Goal: Task Accomplishment & Management: Use online tool/utility

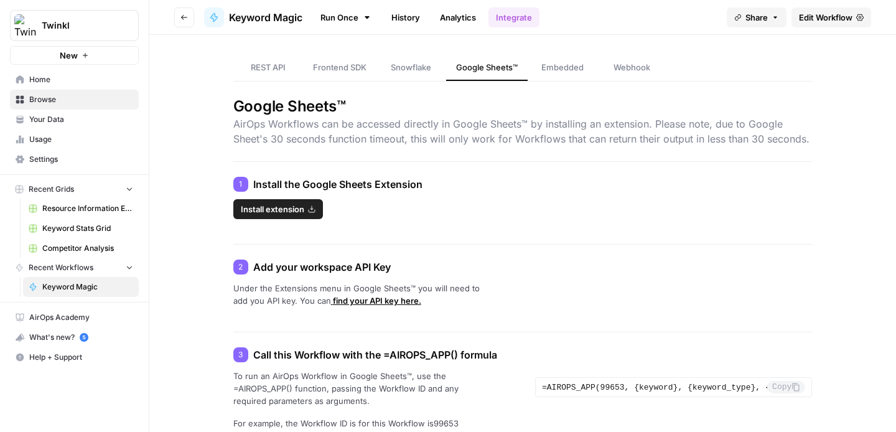
click at [122, 22] on icon "Workspace: Twinkl" at bounding box center [128, 25] width 12 height 12
click at [65, 84] on span "Home" at bounding box center [81, 79] width 104 height 11
click at [63, 72] on link "Home" at bounding box center [74, 80] width 129 height 20
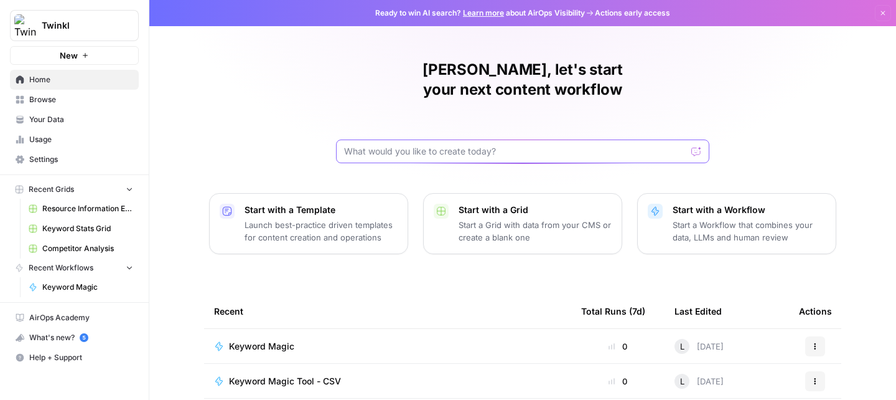
click at [419, 145] on input "text" at bounding box center [515, 151] width 342 height 12
click at [83, 95] on span "Browse" at bounding box center [81, 99] width 104 height 11
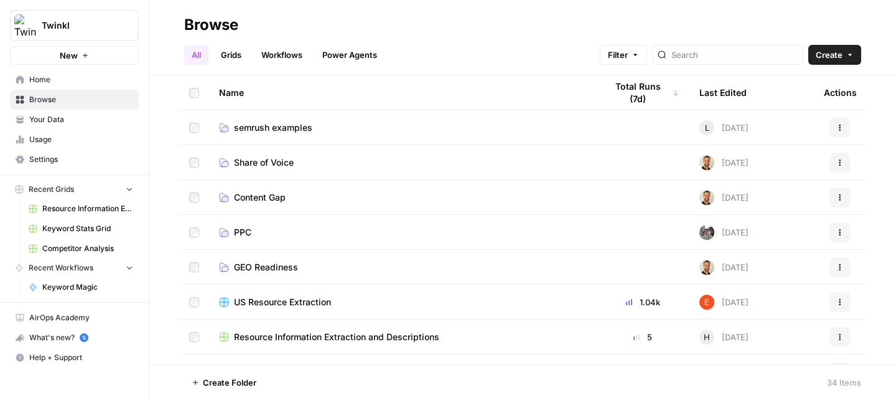
click at [241, 60] on link "Grids" at bounding box center [230, 55] width 35 height 20
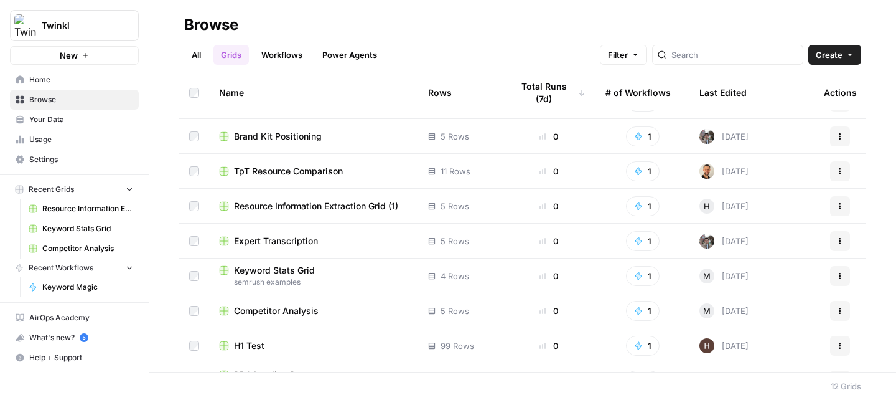
scroll to position [157, 0]
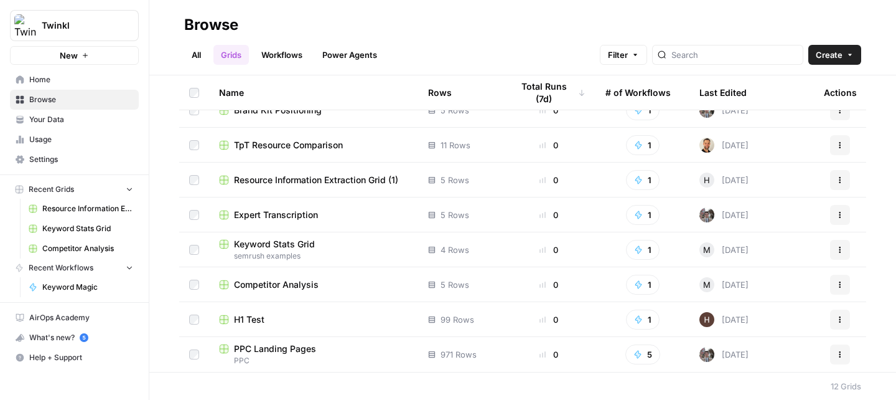
click at [302, 245] on span "Keyword Stats Grid" at bounding box center [274, 244] width 81 height 12
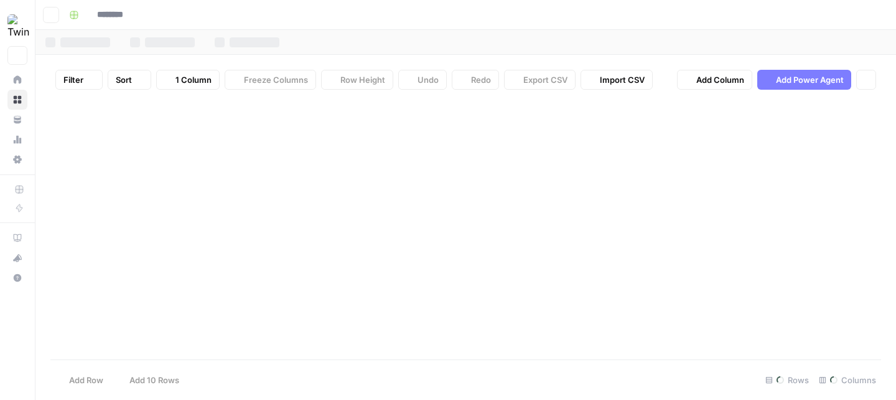
type input "**********"
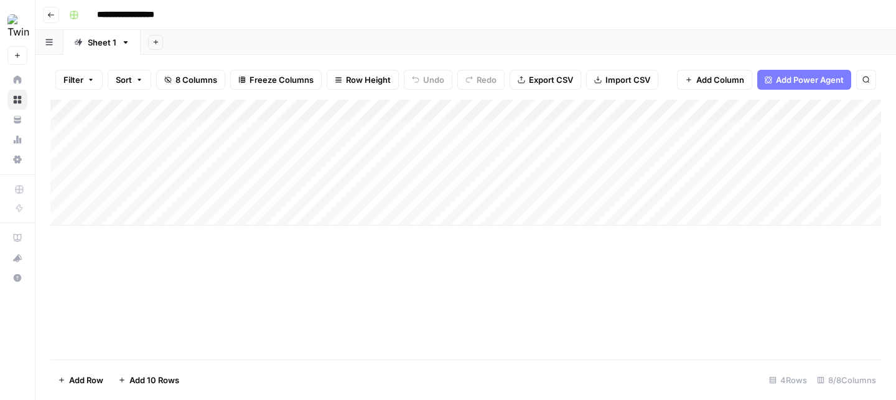
click at [360, 134] on div "Add Column" at bounding box center [465, 163] width 831 height 126
click at [405, 128] on div "Add Column" at bounding box center [465, 163] width 831 height 126
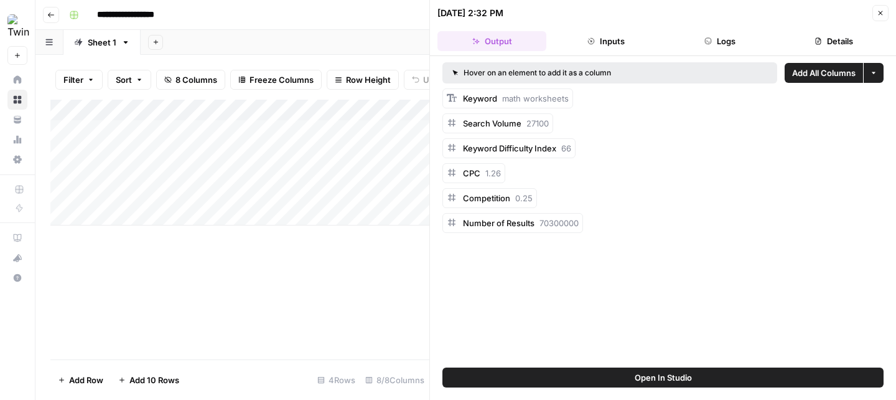
click at [878, 18] on button "Close" at bounding box center [881, 13] width 16 height 16
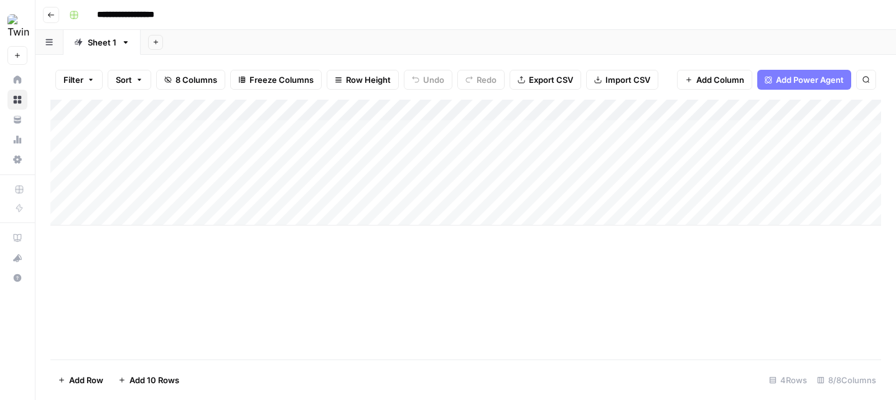
click at [138, 214] on div "Add Column" at bounding box center [465, 163] width 831 height 126
click at [148, 215] on div "Add Column" at bounding box center [465, 163] width 831 height 126
click at [157, 217] on textarea "*********" at bounding box center [192, 215] width 199 height 17
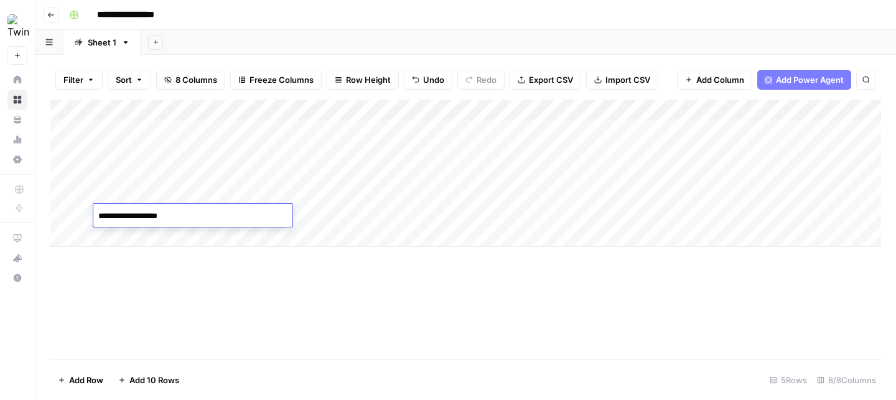
type textarea "**********"
click at [225, 237] on div "Add Column" at bounding box center [465, 173] width 831 height 147
click at [248, 219] on div "Add Column" at bounding box center [465, 184] width 831 height 168
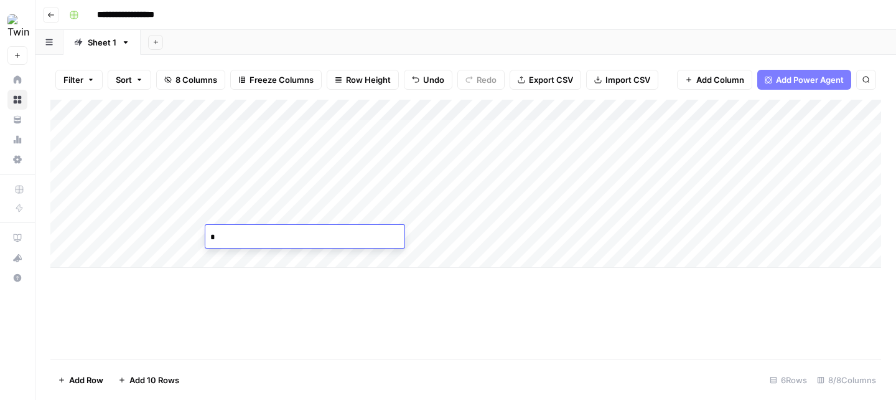
type textarea "**"
click at [233, 228] on div "Add Column" at bounding box center [465, 184] width 831 height 168
click at [230, 215] on div "Add Column" at bounding box center [465, 184] width 831 height 168
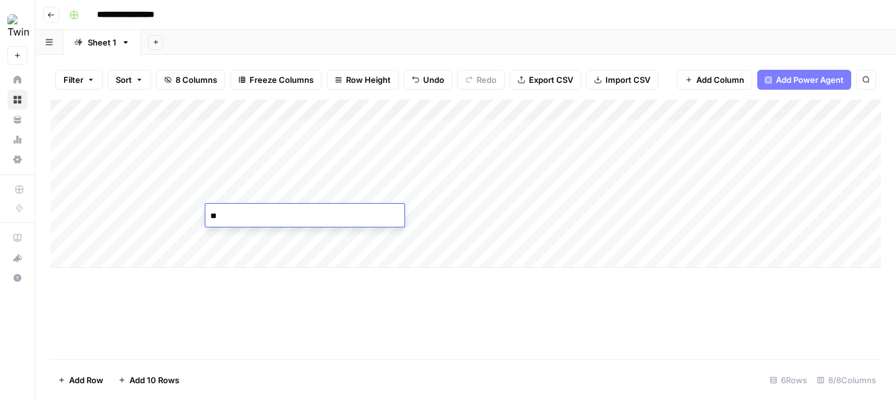
click at [274, 262] on div "Add Column" at bounding box center [465, 184] width 831 height 168
click at [264, 235] on div "Add Column" at bounding box center [465, 184] width 831 height 168
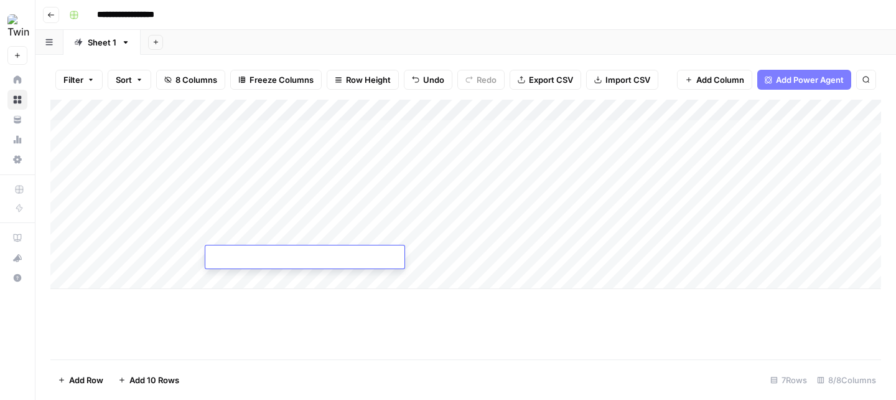
click at [263, 235] on div "Add Column" at bounding box center [465, 194] width 831 height 189
click at [263, 235] on textarea "**" at bounding box center [304, 236] width 199 height 17
click at [372, 313] on div "Add Column" at bounding box center [465, 230] width 831 height 260
click at [373, 215] on div "Add Column" at bounding box center [465, 194] width 831 height 189
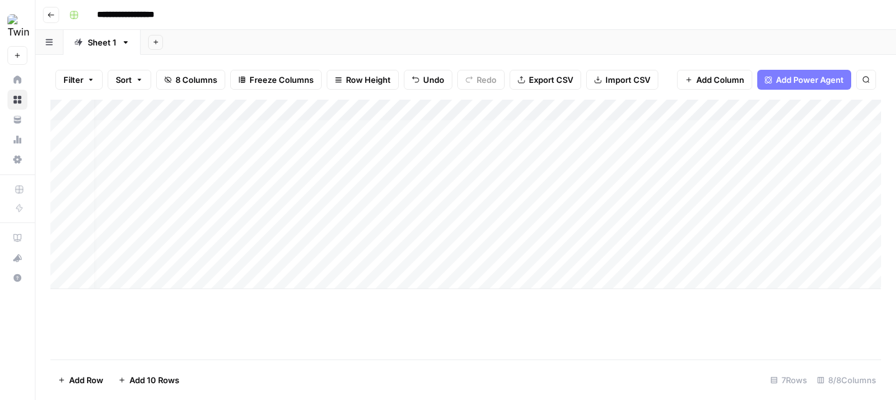
scroll to position [0, 44]
click at [52, 14] on icon "button" at bounding box center [51, 14] width 6 height 5
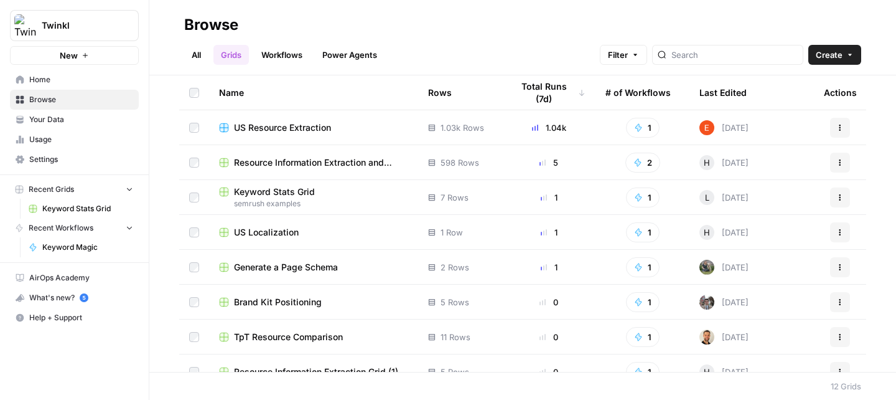
scroll to position [134, 0]
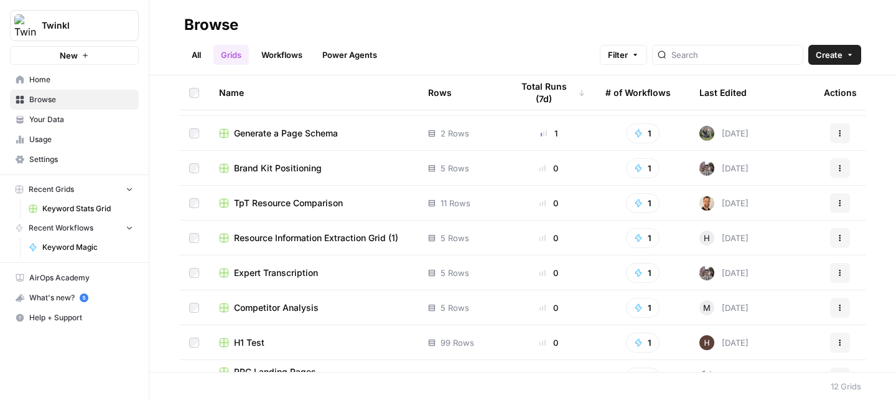
click at [286, 63] on link "Workflows" at bounding box center [282, 55] width 56 height 20
click at [284, 57] on link "Workflows" at bounding box center [282, 55] width 56 height 20
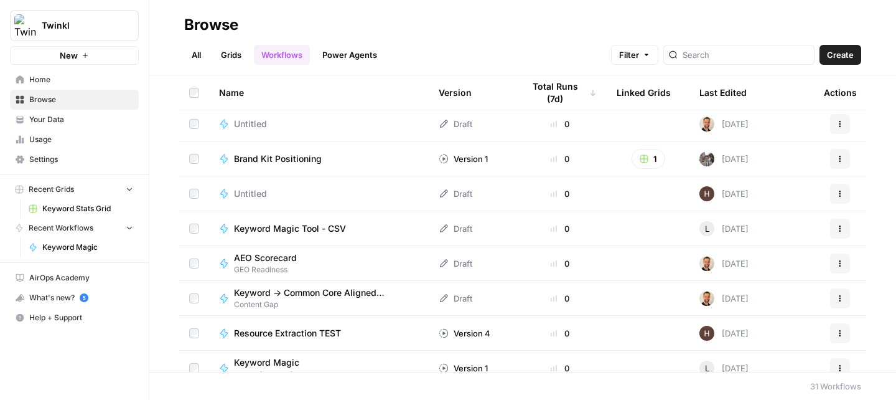
scroll to position [336, 0]
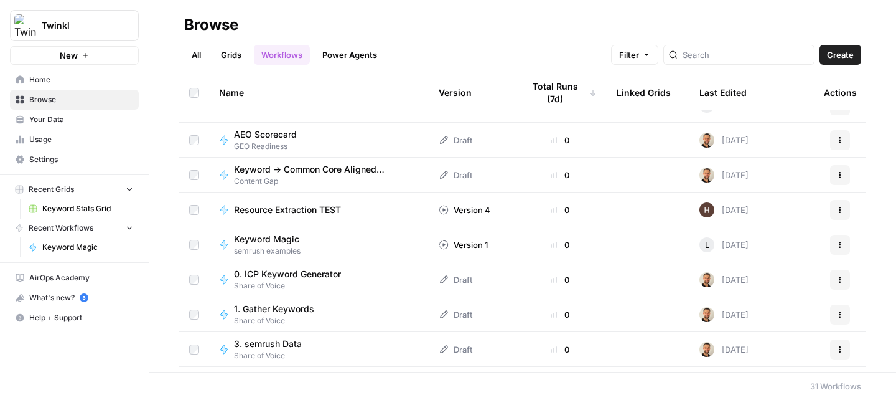
click at [312, 241] on div "Keyword Magic semrush examples" at bounding box center [319, 245] width 200 height 24
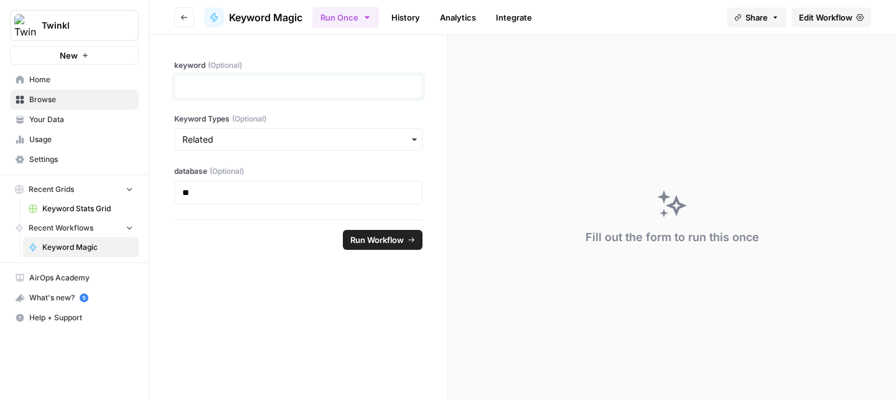
drag, startPoint x: 302, startPoint y: 84, endPoint x: 302, endPoint y: 97, distance: 13.1
click at [302, 84] on p at bounding box center [298, 86] width 232 height 12
click at [301, 147] on div "button" at bounding box center [298, 139] width 248 height 22
click at [288, 300] on form "keyword (Optional) Keyword Types (Optional) database (Optional) ** Run Workflow" at bounding box center [298, 217] width 299 height 365
click at [836, 6] on header "Go back Keyword Magic Run Once History Analytics Integrate Share Edit Workflow" at bounding box center [522, 17] width 747 height 35
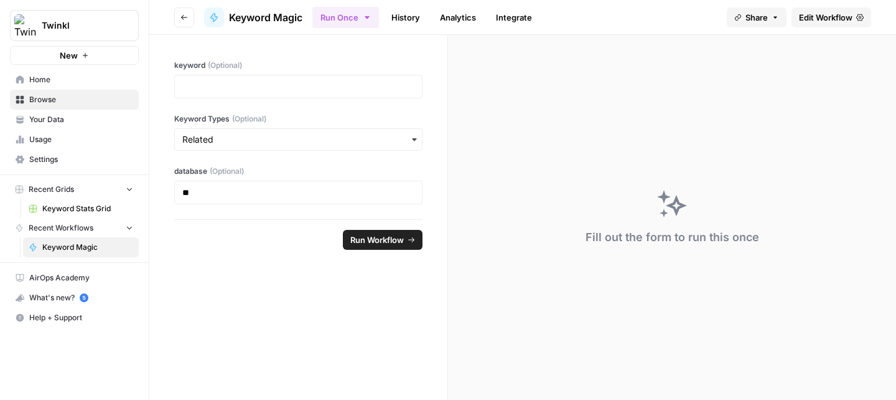
click at [840, 21] on span "Edit Workflow" at bounding box center [826, 17] width 54 height 12
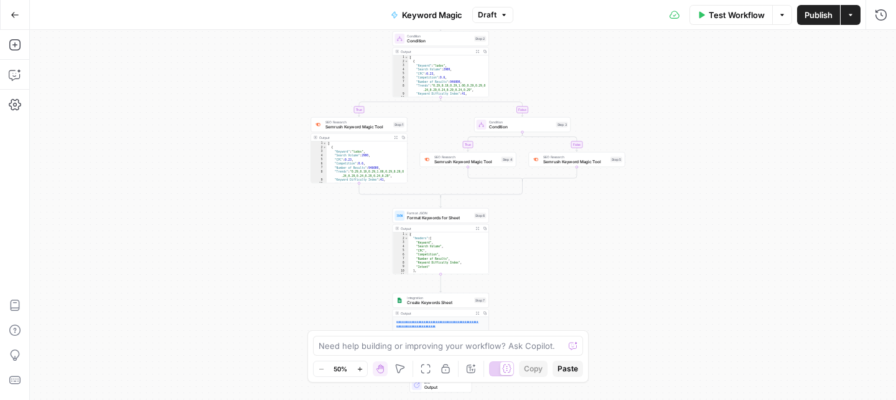
click at [429, 302] on span "Create Keywords Sheet" at bounding box center [439, 302] width 65 height 6
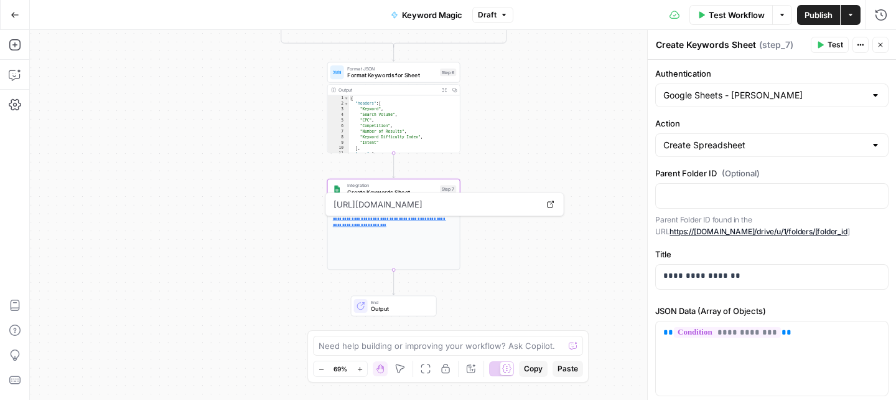
drag, startPoint x: 504, startPoint y: 259, endPoint x: 504, endPoint y: 135, distance: 123.8
click at [504, 135] on div "true false true false Workflow Set Inputs Inputs Condition Condition Step 2 Out…" at bounding box center [463, 215] width 866 height 370
click at [878, 96] on div at bounding box center [876, 95] width 10 height 12
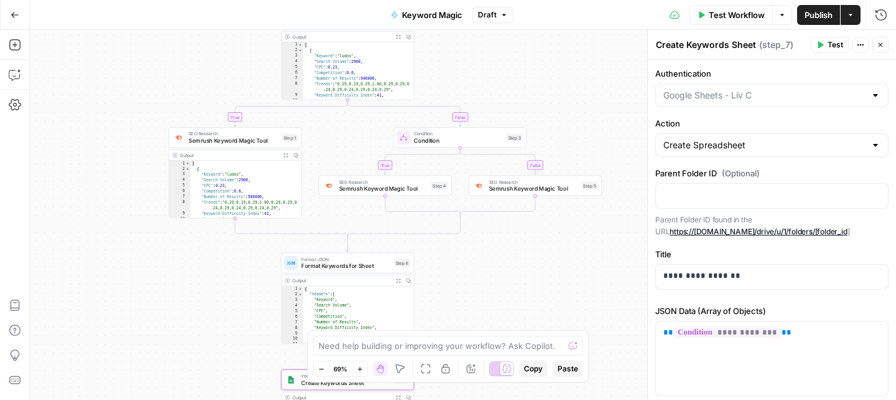
type input "Google Sheets - [PERSON_NAME]"
click at [545, 304] on div "true false true false Workflow Set Inputs Inputs Condition Condition Step 2 Out…" at bounding box center [463, 215] width 866 height 370
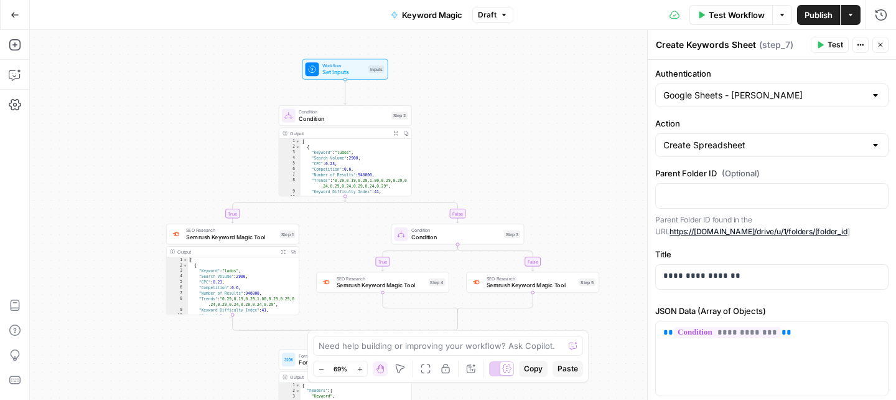
drag, startPoint x: 545, startPoint y: 304, endPoint x: 545, endPoint y: 400, distance: 96.5
click at [545, 400] on html "Twinkl New Home Browse Your Data Usage Settings Recent Grids Keyword Stats Grid…" at bounding box center [448, 200] width 896 height 400
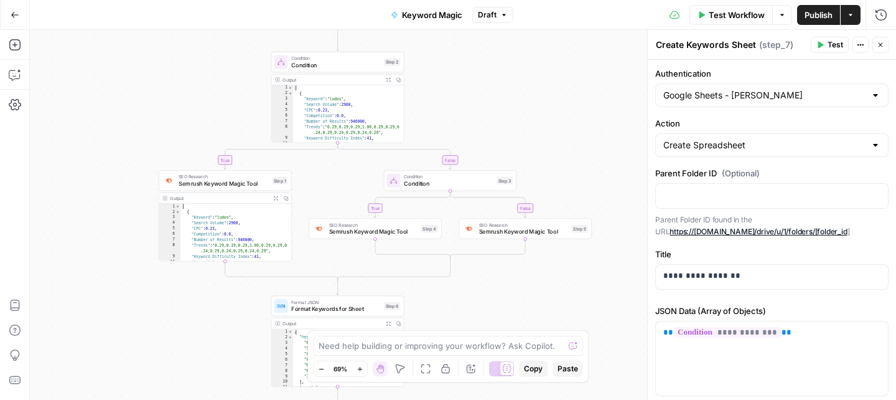
drag, startPoint x: 365, startPoint y: 206, endPoint x: 358, endPoint y: 192, distance: 15.6
click at [358, 192] on div "true false true false Workflow Set Inputs Inputs Condition Condition Step 2 Out…" at bounding box center [463, 215] width 866 height 370
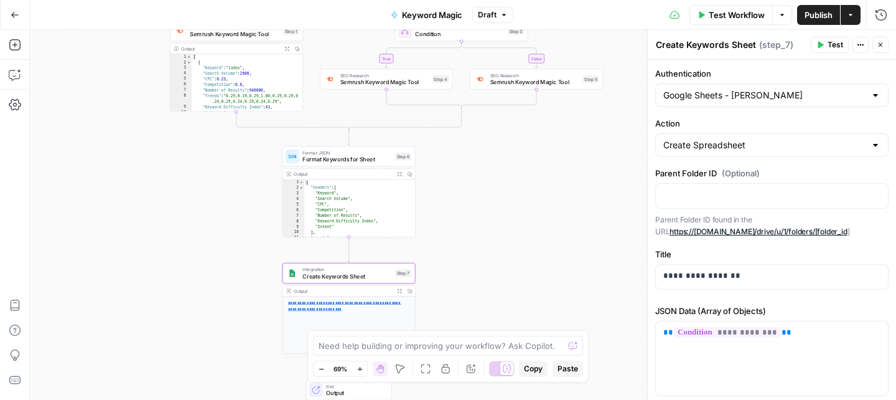
drag, startPoint x: 484, startPoint y: 288, endPoint x: 294, endPoint y: 212, distance: 204.7
click at [495, 137] on div "true false true false Workflow Set Inputs Inputs Condition Condition Step 2 Out…" at bounding box center [463, 215] width 866 height 370
drag, startPoint x: 703, startPoint y: 103, endPoint x: 681, endPoint y: 92, distance: 24.2
click at [703, 103] on div "Google Sheets - [PERSON_NAME]" at bounding box center [771, 95] width 233 height 24
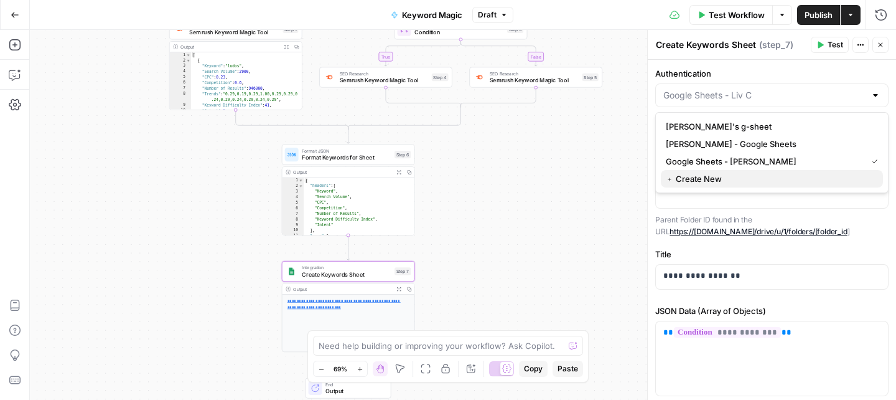
click at [700, 177] on span "﹢ Create New" at bounding box center [769, 178] width 207 height 12
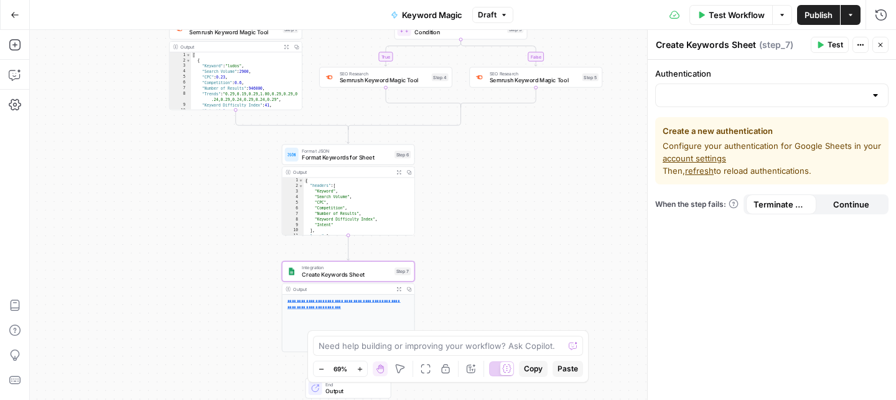
click at [724, 88] on div at bounding box center [771, 95] width 233 height 24
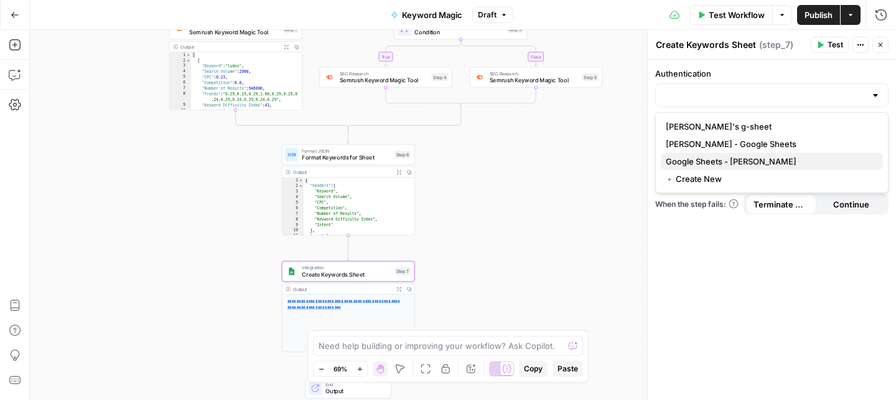
click at [752, 165] on span "Google Sheets - [PERSON_NAME]" at bounding box center [769, 161] width 207 height 12
type input "Google Sheets - [PERSON_NAME]"
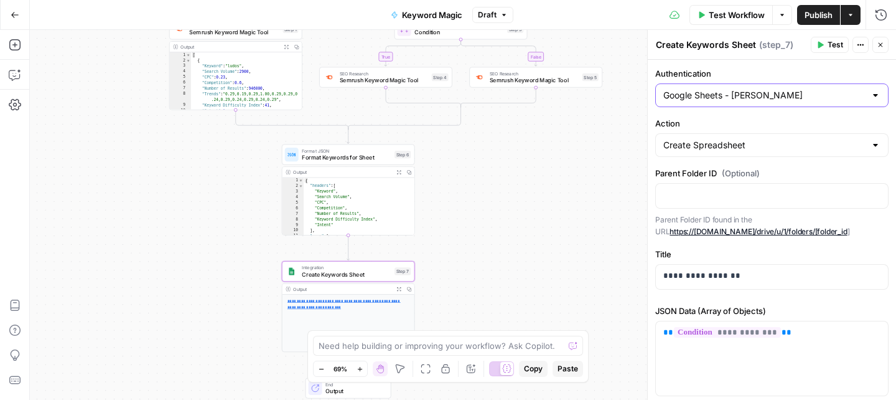
click at [717, 97] on input "Google Sheets - [PERSON_NAME]" at bounding box center [764, 95] width 202 height 12
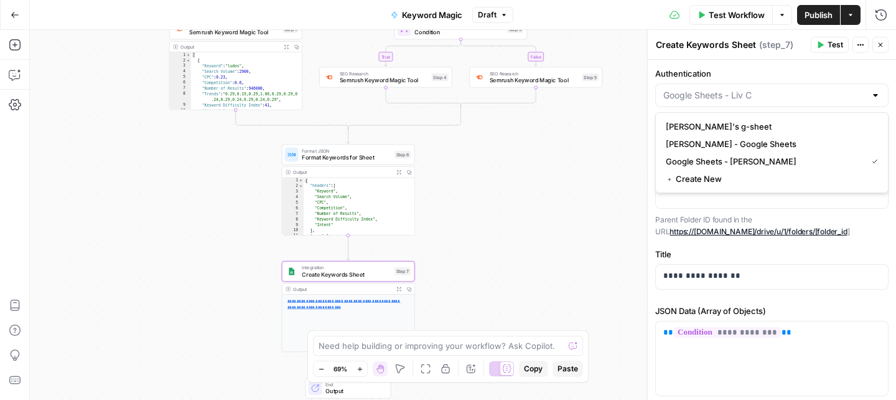
click at [16, 9] on button "Go Back" at bounding box center [15, 15] width 22 height 22
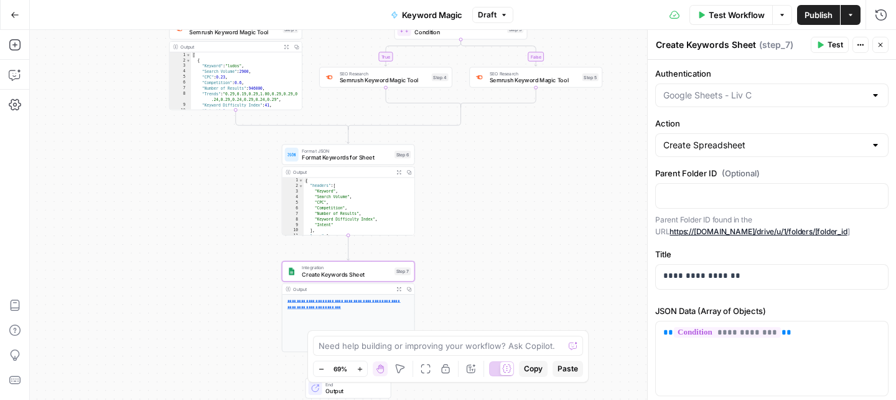
type input "Google Sheets - [PERSON_NAME]"
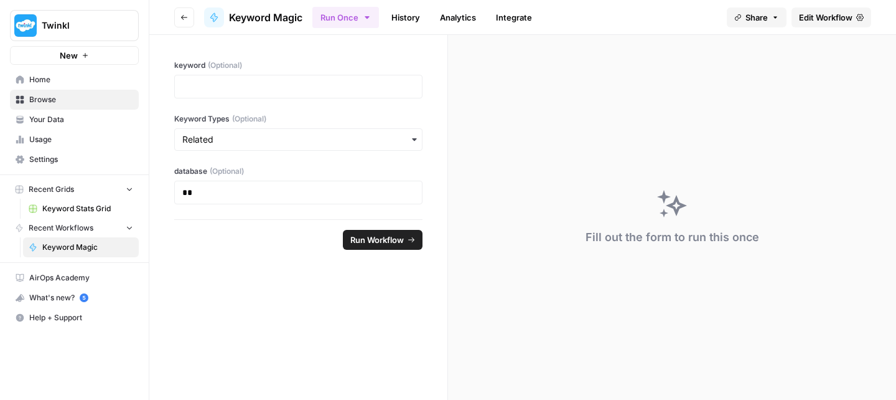
click at [85, 152] on link "Settings" at bounding box center [74, 159] width 129 height 20
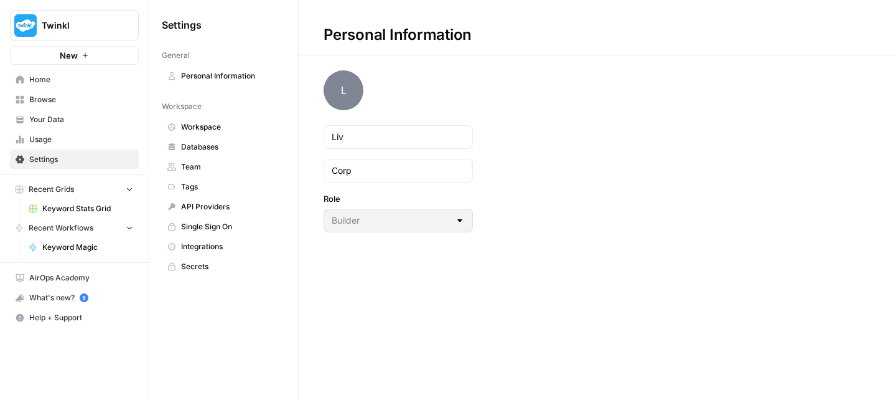
click at [230, 256] on link "Integrations" at bounding box center [224, 246] width 124 height 20
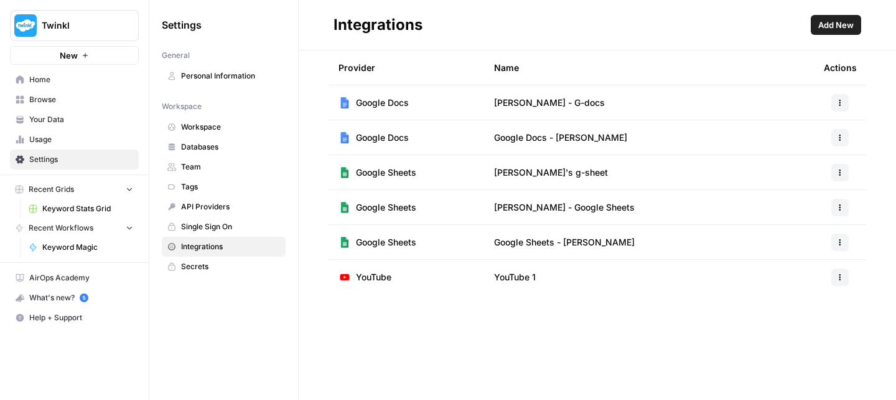
click at [830, 26] on span "Add New" at bounding box center [835, 25] width 35 height 12
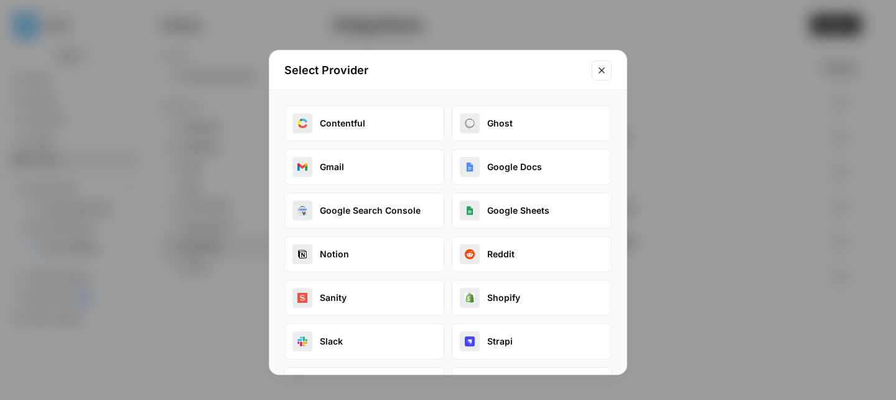
click at [522, 213] on button "Google Sheets" at bounding box center [532, 210] width 160 height 36
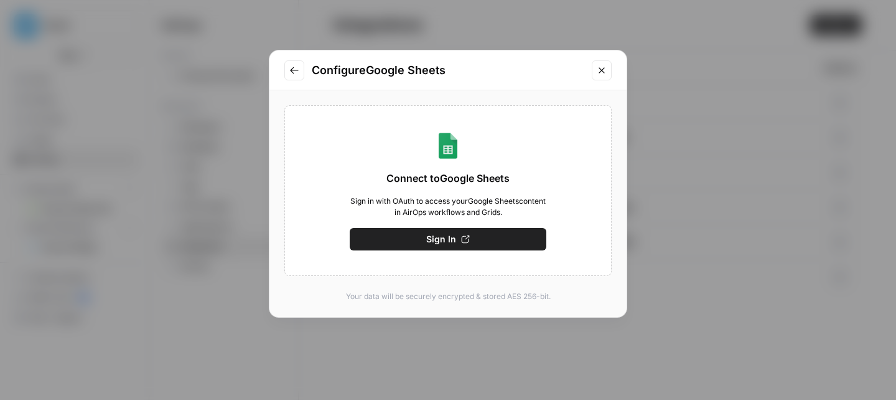
click at [601, 68] on icon "Close modal" at bounding box center [602, 70] width 10 height 10
